Goal: Task Accomplishment & Management: Manage account settings

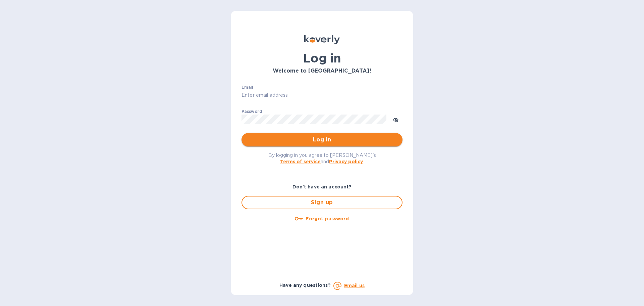
type input "finance@rikkel.com"
click at [285, 142] on span "Log in" at bounding box center [322, 140] width 150 height 8
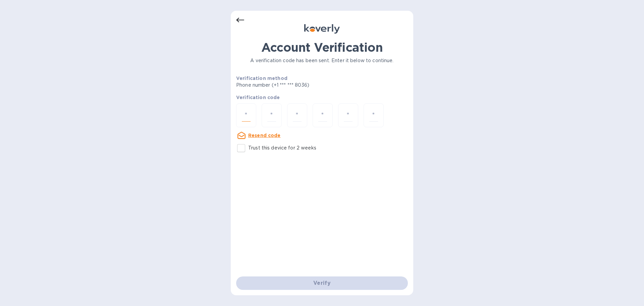
drag, startPoint x: 241, startPoint y: 121, endPoint x: 248, endPoint y: 116, distance: 8.6
paste input "6"
type input "6"
type input "0"
type input "5"
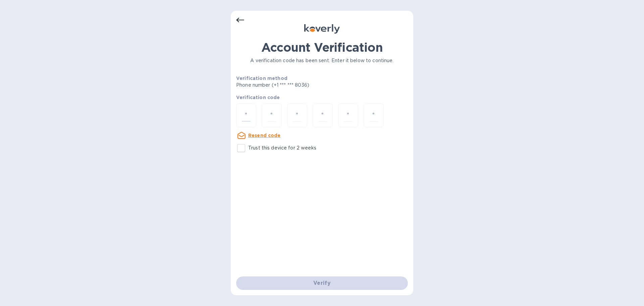
type input "9"
type input "0"
type input "4"
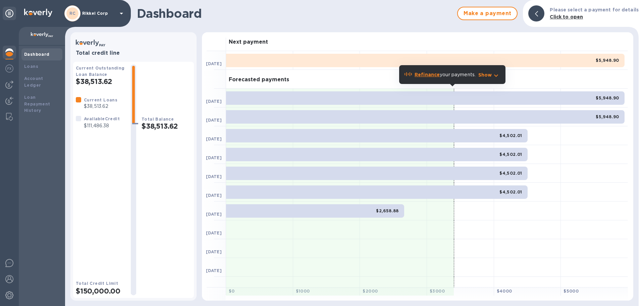
drag, startPoint x: 73, startPoint y: 101, endPoint x: 484, endPoint y: 272, distance: 445.2
click at [484, 272] on div at bounding box center [460, 267] width 67 height 19
